Goal: Transaction & Acquisition: Obtain resource

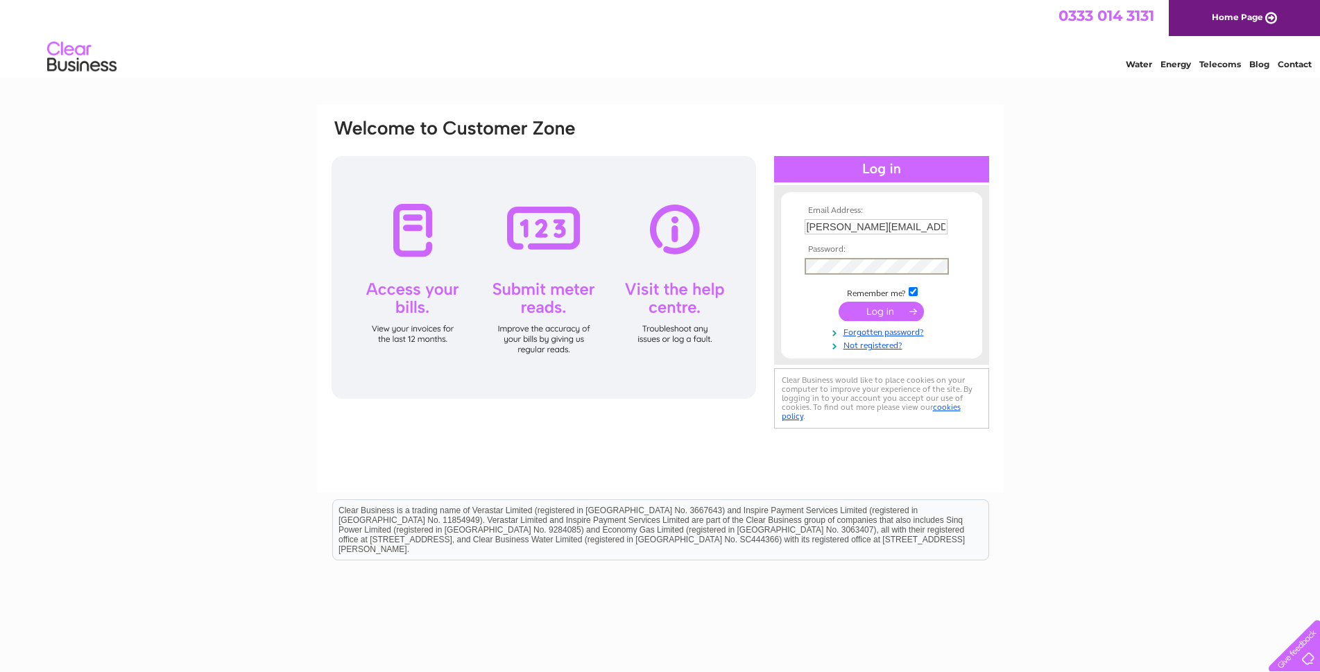
click at [838, 302] on input "submit" at bounding box center [880, 311] width 85 height 19
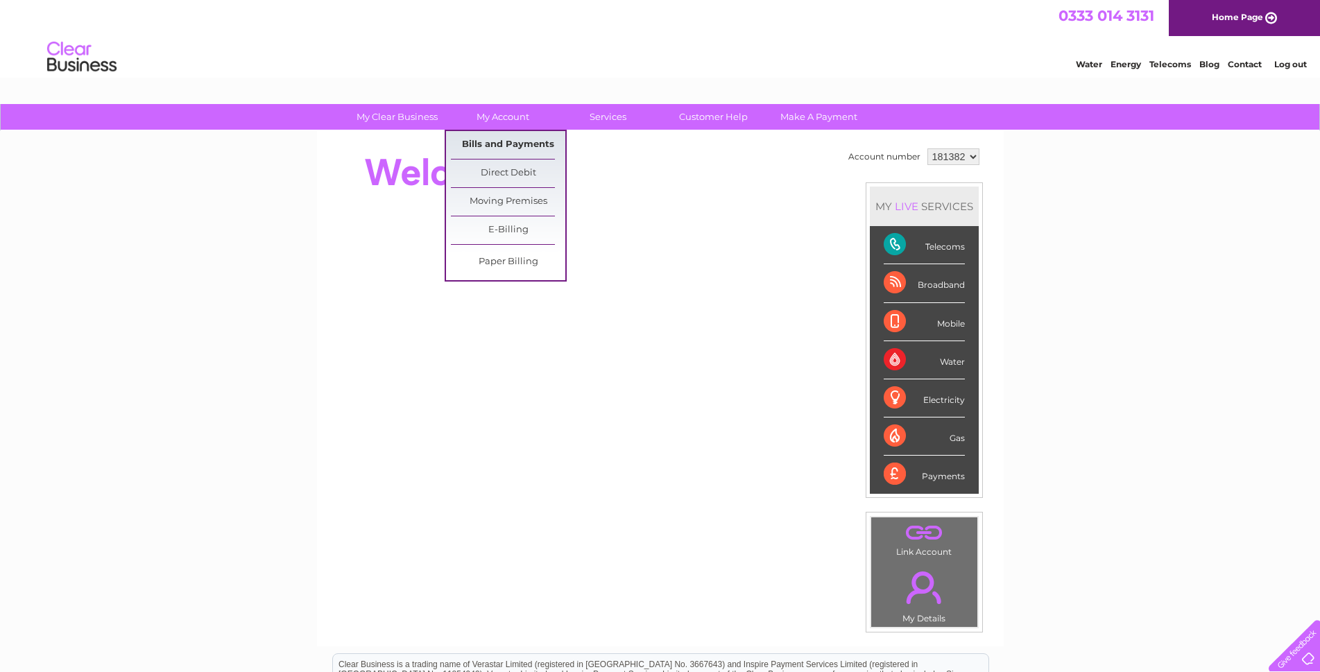
click at [494, 142] on link "Bills and Payments" at bounding box center [508, 145] width 114 height 28
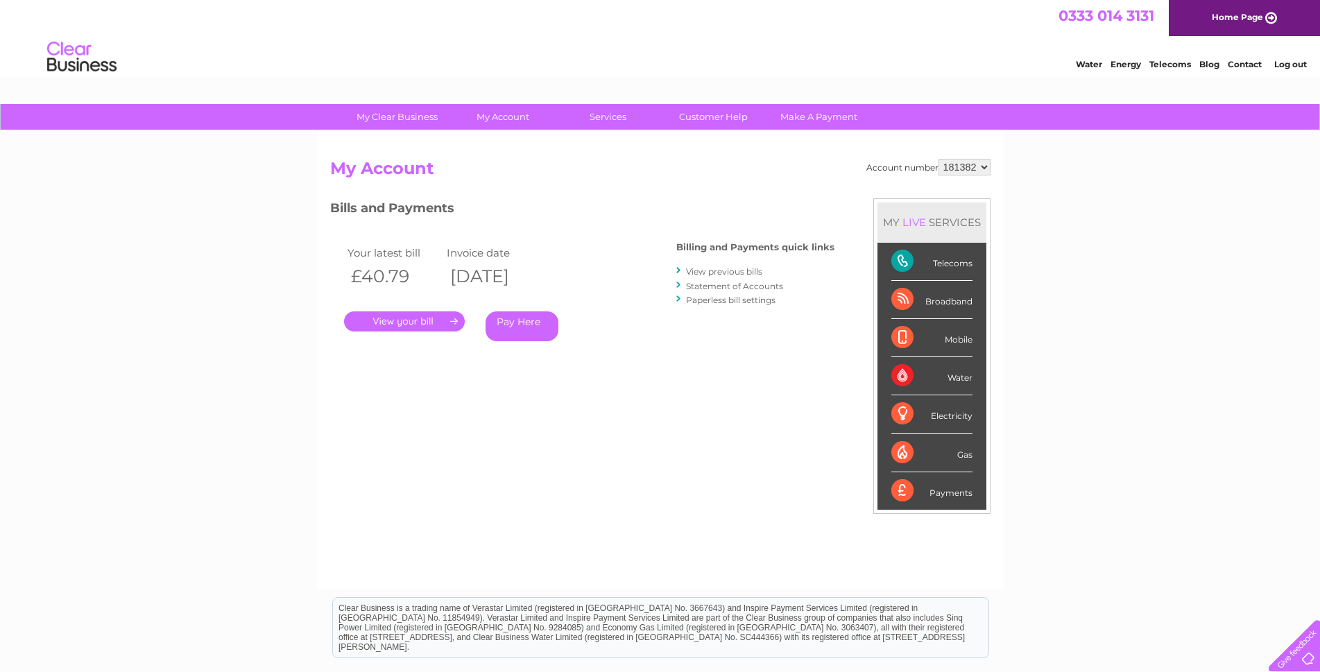
click at [430, 325] on link "." at bounding box center [404, 321] width 121 height 20
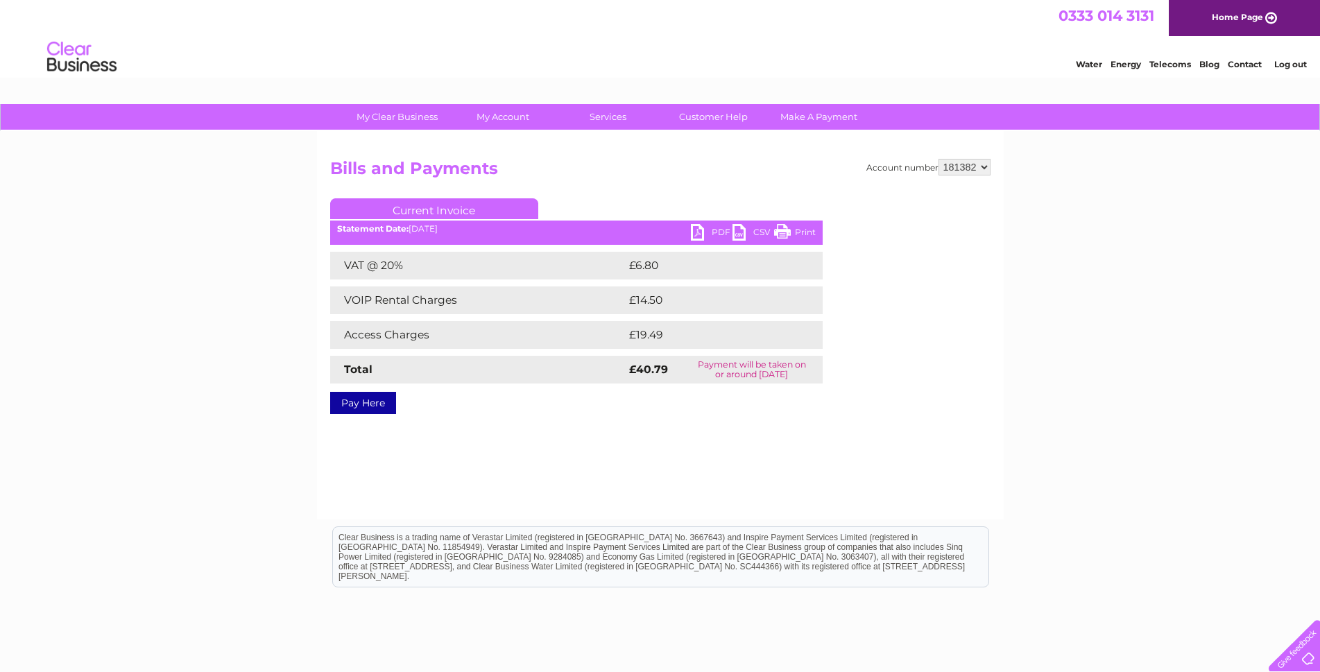
click at [696, 231] on link "PDF" at bounding box center [712, 234] width 42 height 20
click at [985, 162] on select "181382 181383" at bounding box center [964, 167] width 52 height 17
select select "181383"
click at [938, 159] on select "181382 181383" at bounding box center [964, 167] width 52 height 17
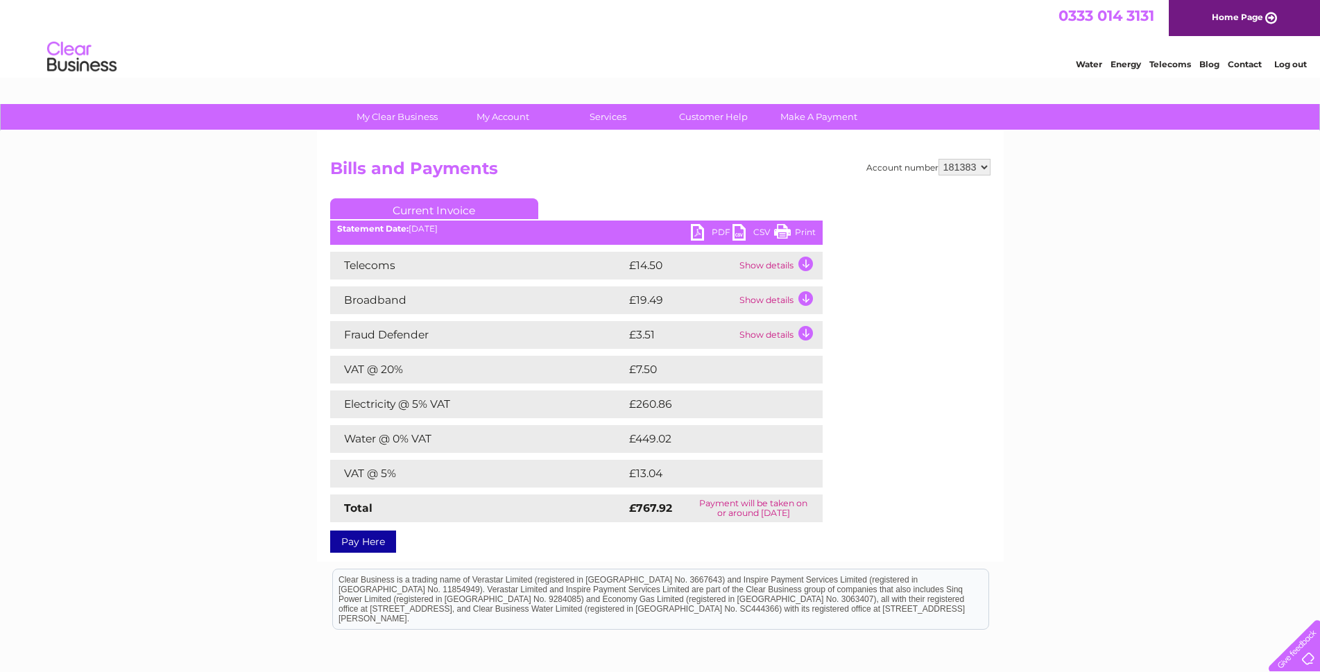
click at [699, 228] on link "PDF" at bounding box center [712, 234] width 42 height 20
click at [1296, 64] on link "Log out" at bounding box center [1290, 64] width 33 height 10
